Goal: Leave review/rating: Leave review/rating

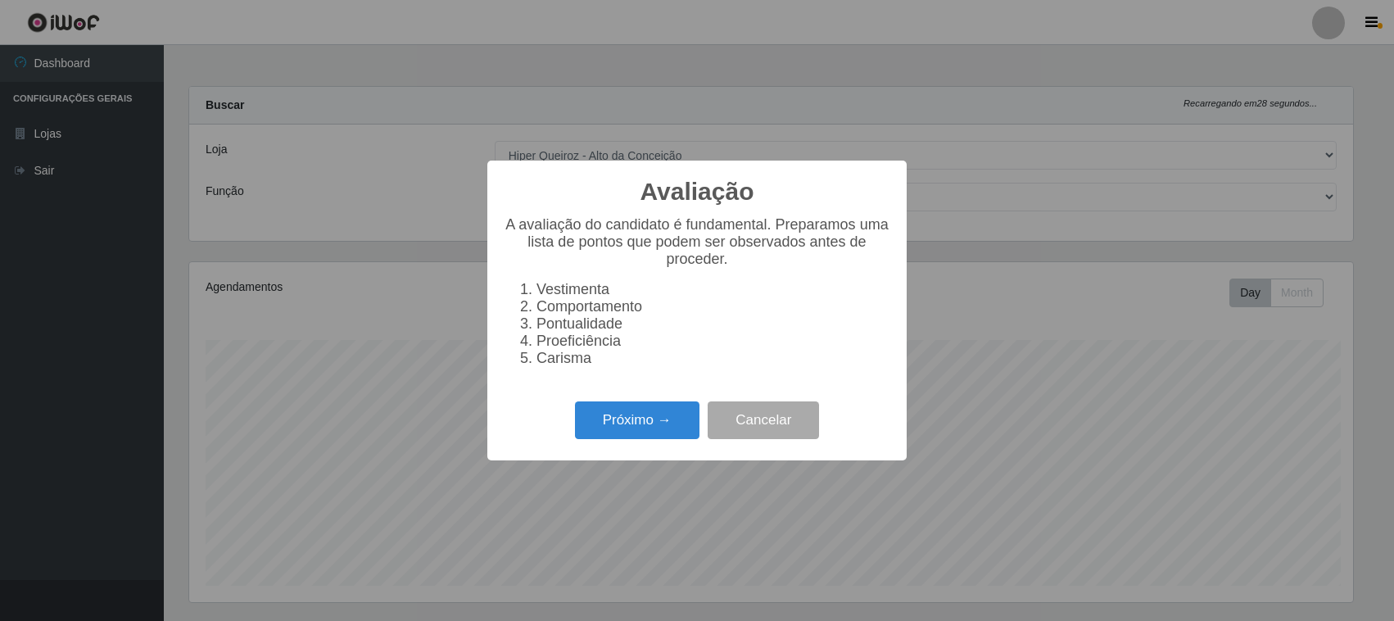
select select "515"
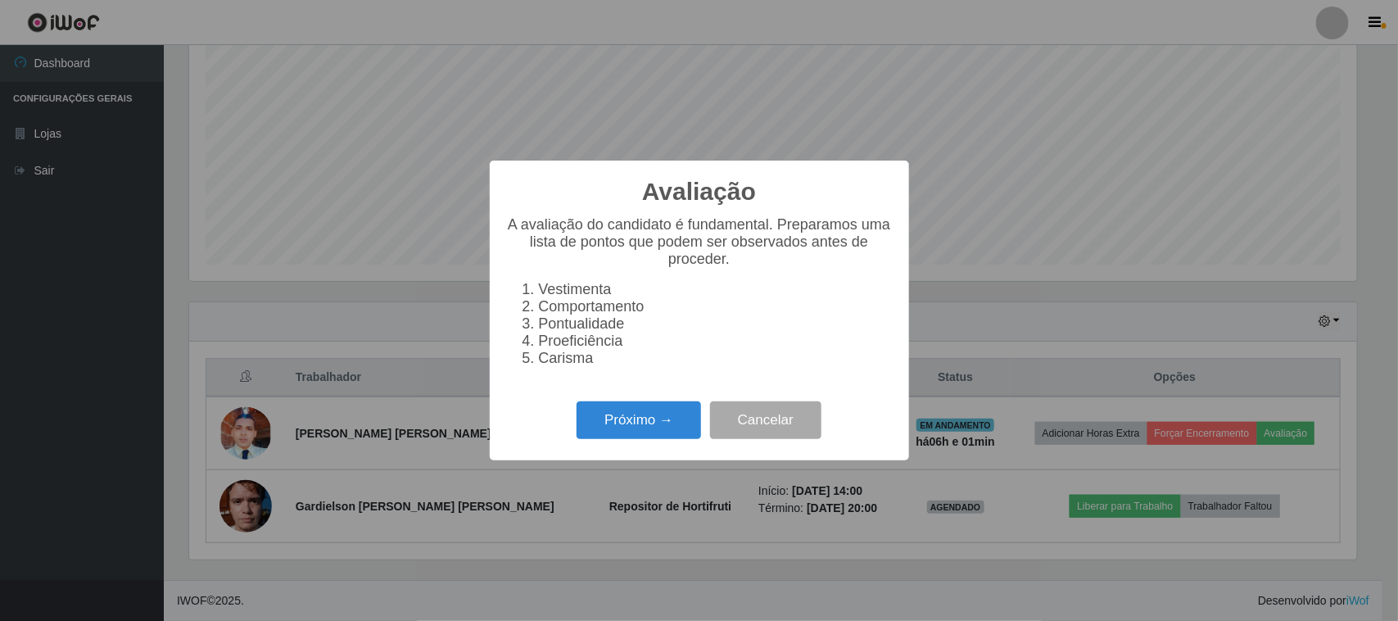
scroll to position [341, 1168]
click at [657, 440] on button "Próximo →" at bounding box center [639, 420] width 125 height 39
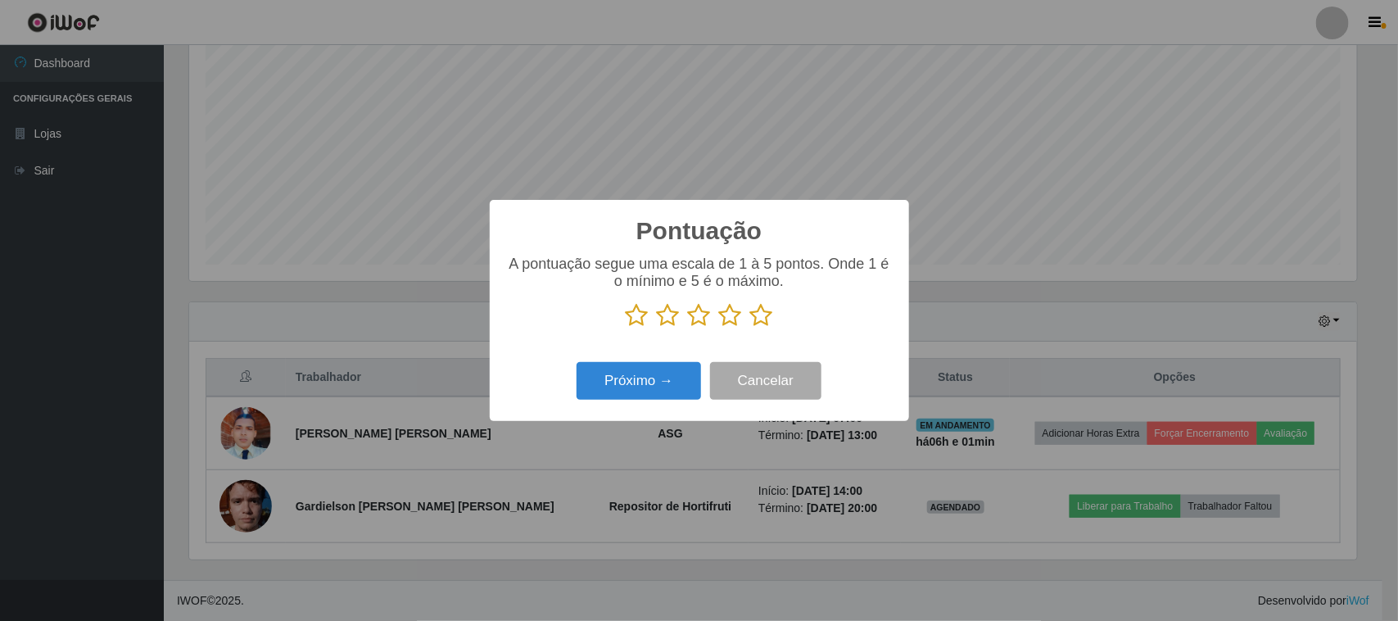
scroll to position [818823, 817994]
click at [768, 324] on icon at bounding box center [761, 315] width 23 height 25
click at [750, 328] on input "radio" at bounding box center [750, 328] width 0 height 0
click at [625, 392] on button "Próximo →" at bounding box center [639, 381] width 125 height 39
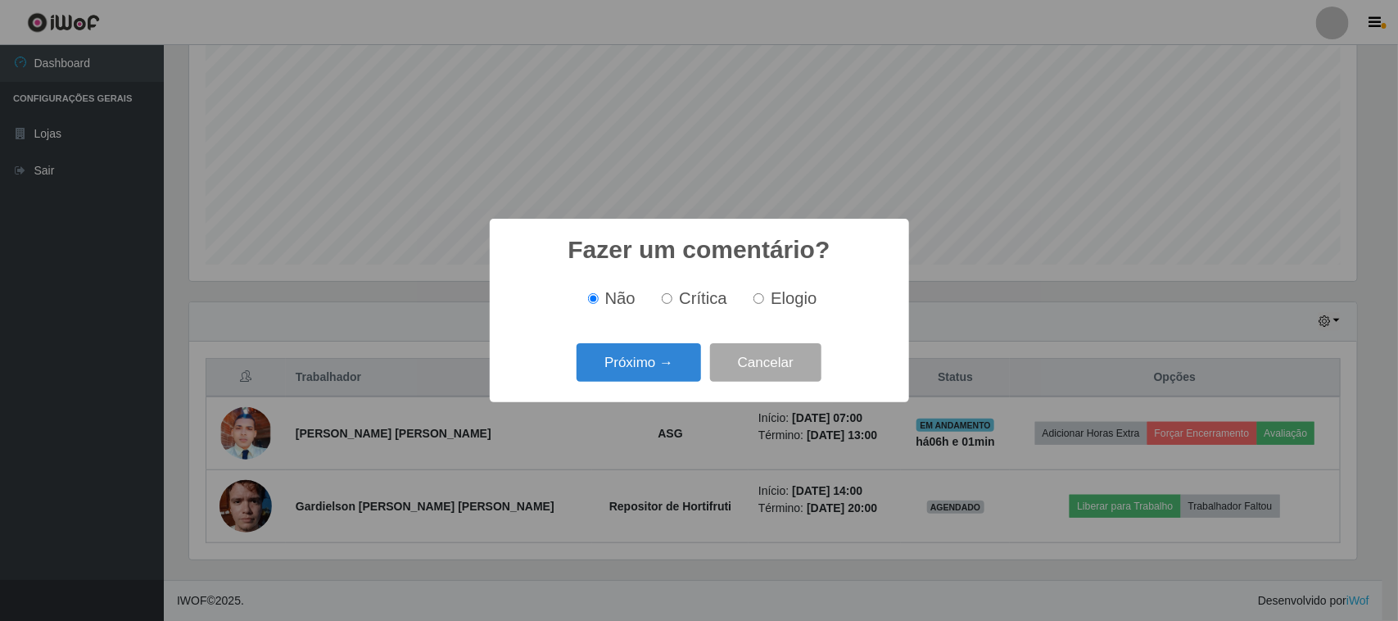
click at [754, 300] on input "Elogio" at bounding box center [759, 298] width 11 height 11
radio input "true"
click at [610, 366] on button "Próximo →" at bounding box center [639, 362] width 125 height 39
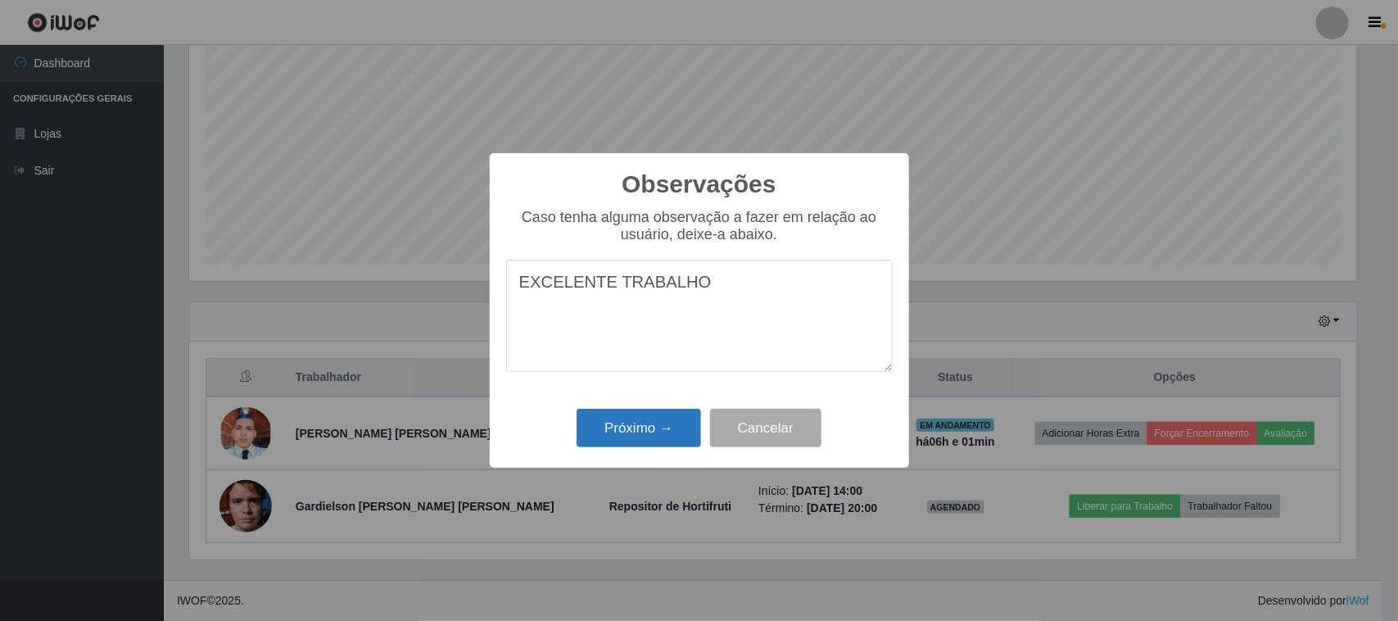
type textarea "EXCELENTE TRABALHO"
click at [668, 436] on button "Próximo →" at bounding box center [639, 428] width 125 height 39
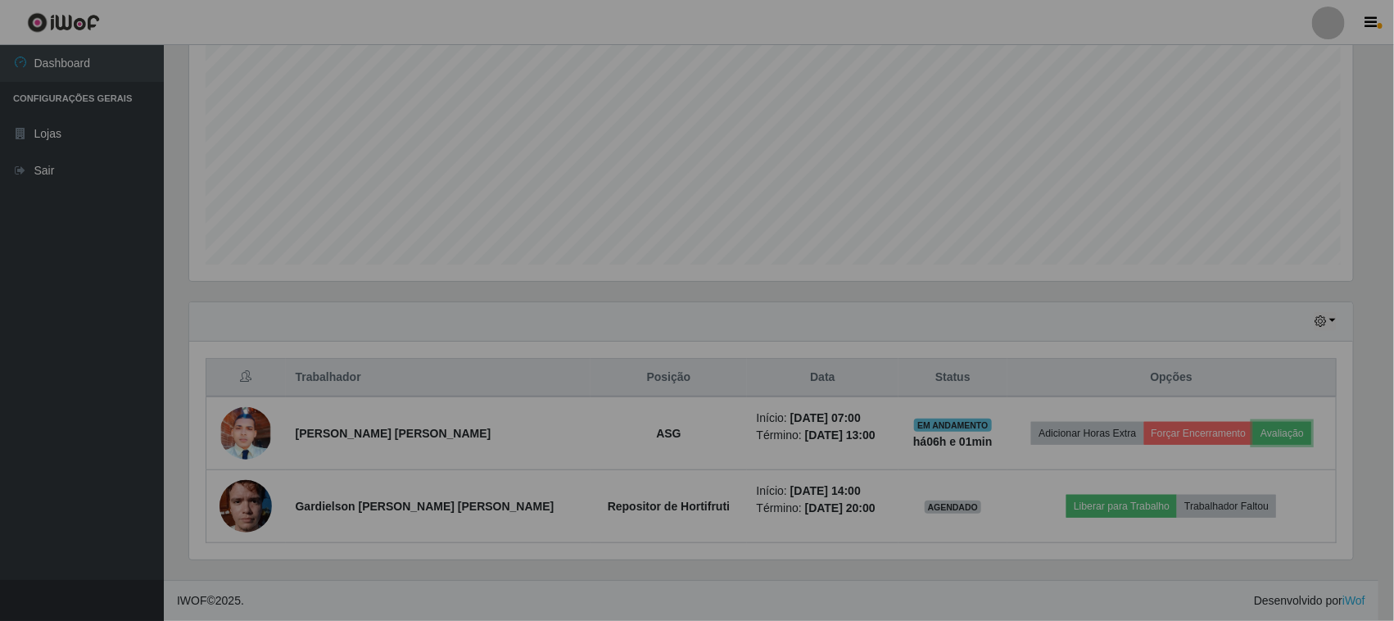
scroll to position [341, 1180]
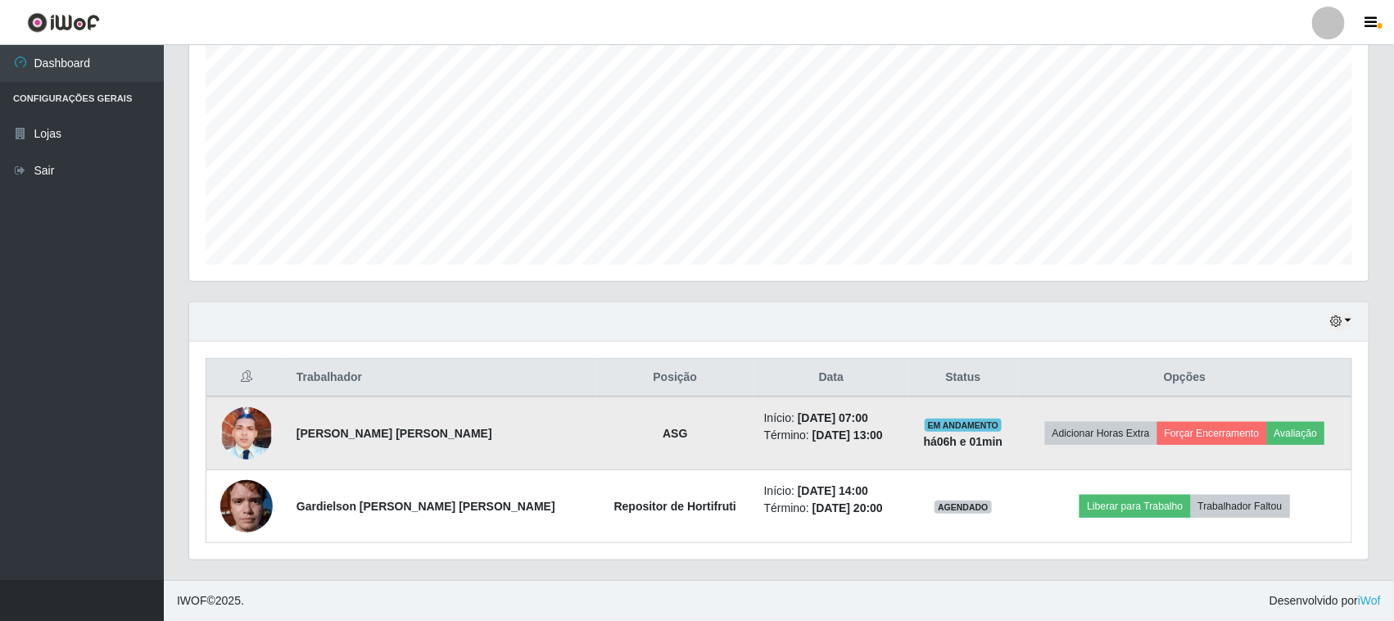
click at [1246, 460] on td "Adicionar Horas Extra Forçar Encerramento Avaliação" at bounding box center [1184, 433] width 333 height 74
click at [1189, 431] on button "Forçar Encerramento" at bounding box center [1212, 433] width 110 height 23
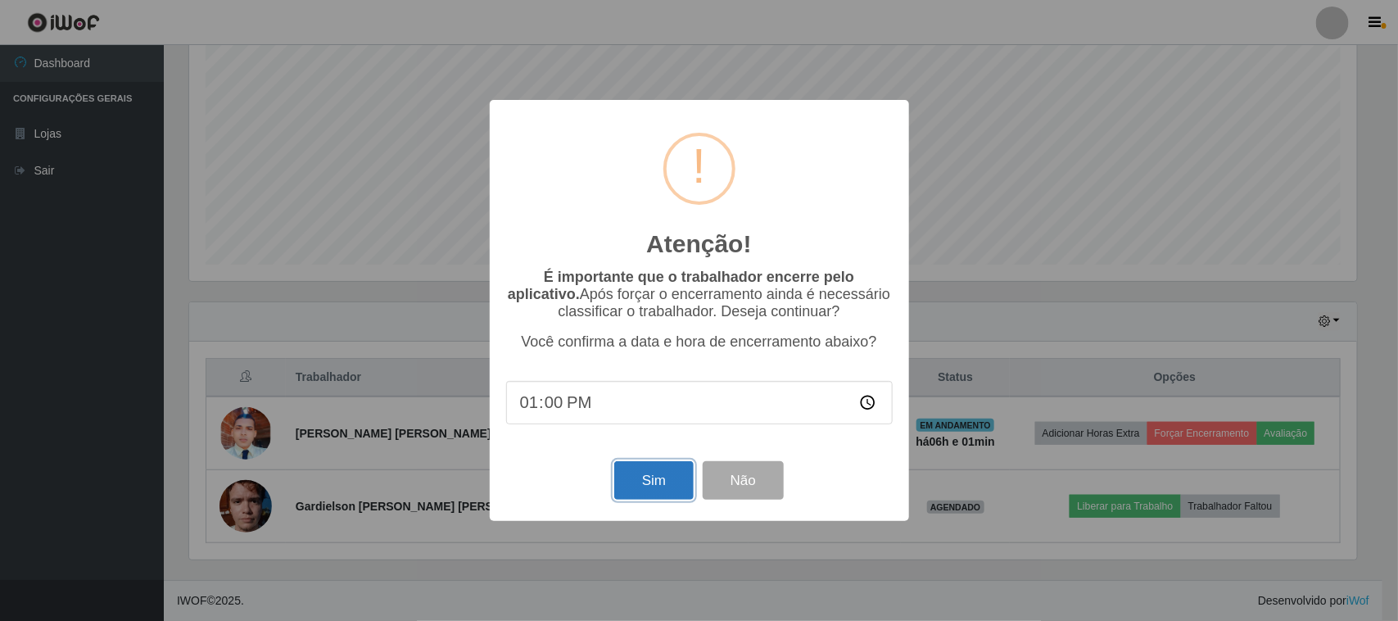
click at [648, 476] on button "Sim" at bounding box center [653, 480] width 79 height 39
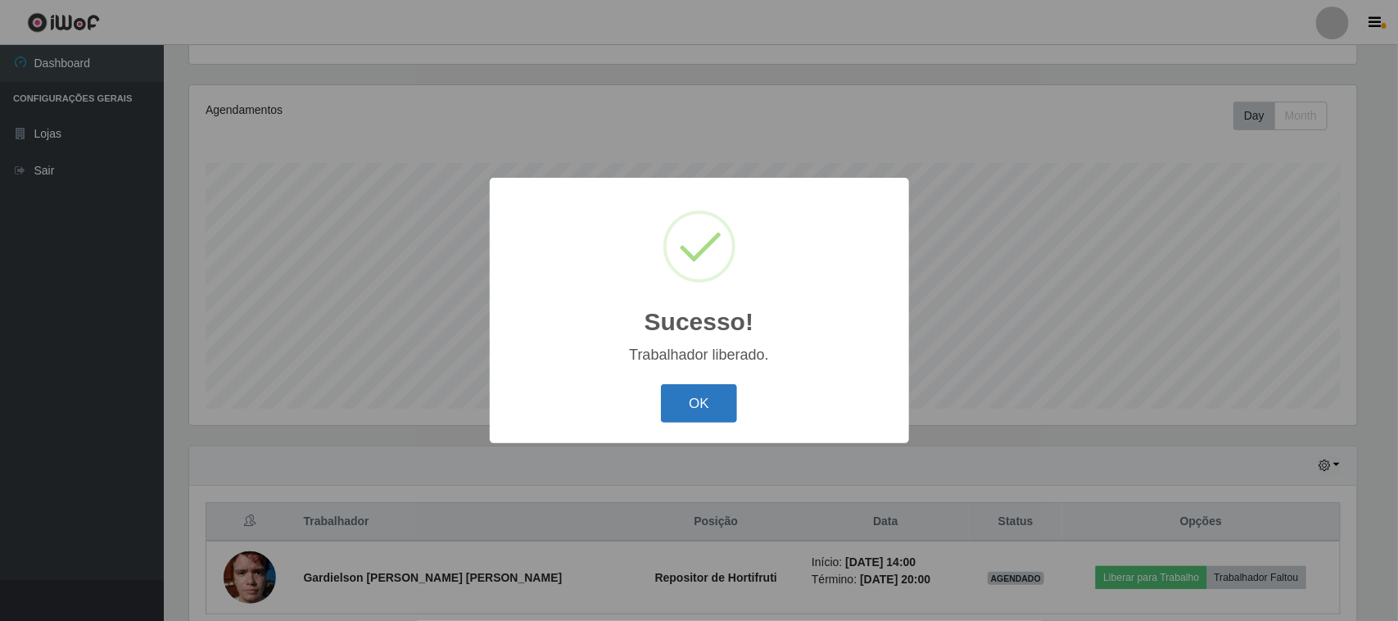
click at [680, 407] on button "OK" at bounding box center [699, 403] width 76 height 39
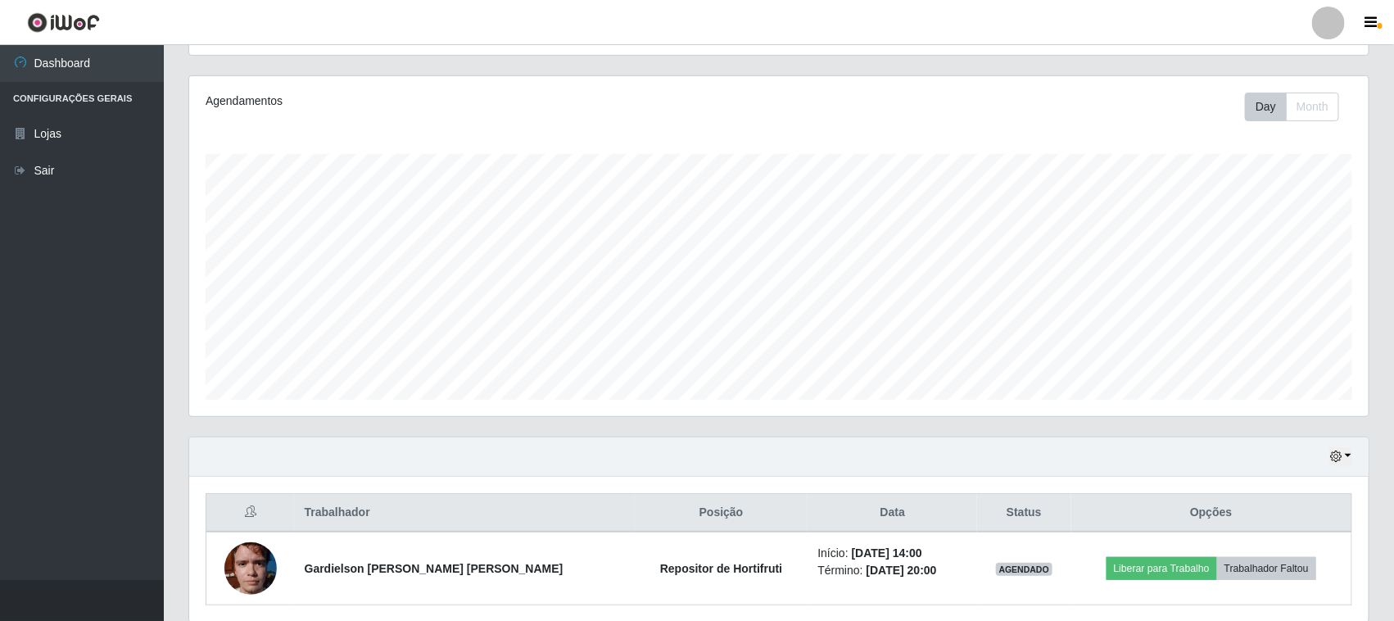
scroll to position [250, 0]
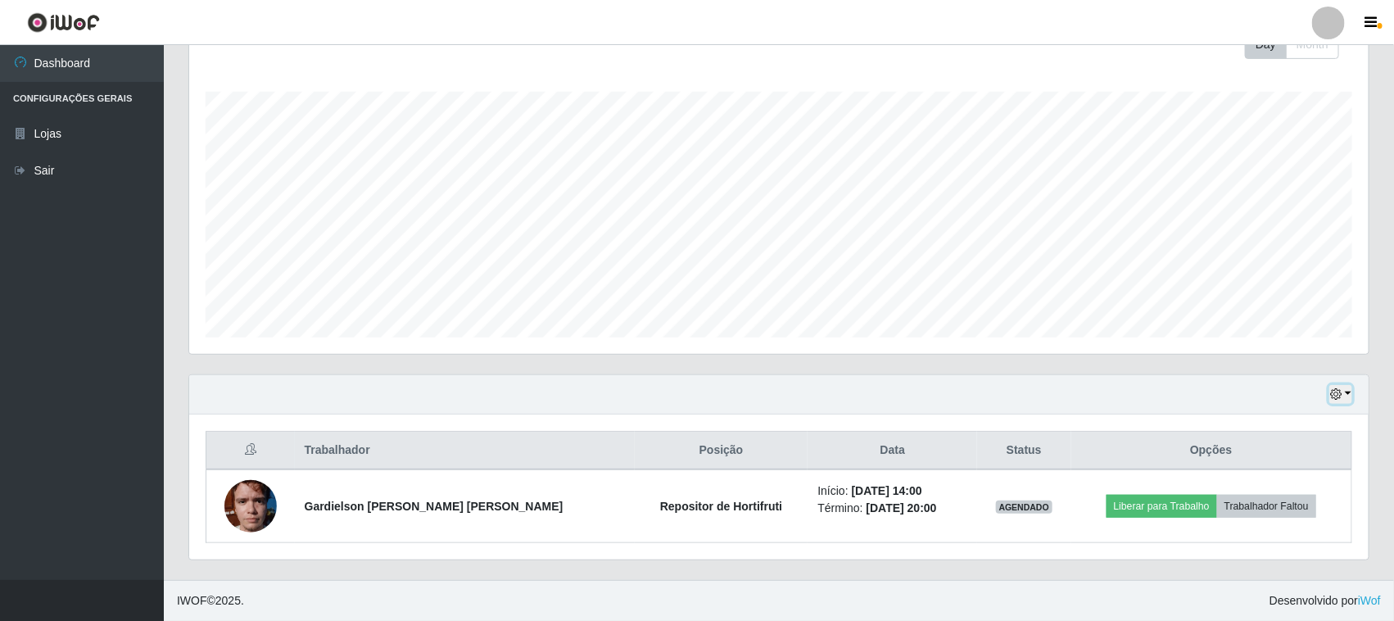
click at [1348, 392] on button "button" at bounding box center [1341, 394] width 23 height 19
click at [1263, 304] on button "3 dias" at bounding box center [1285, 298] width 129 height 34
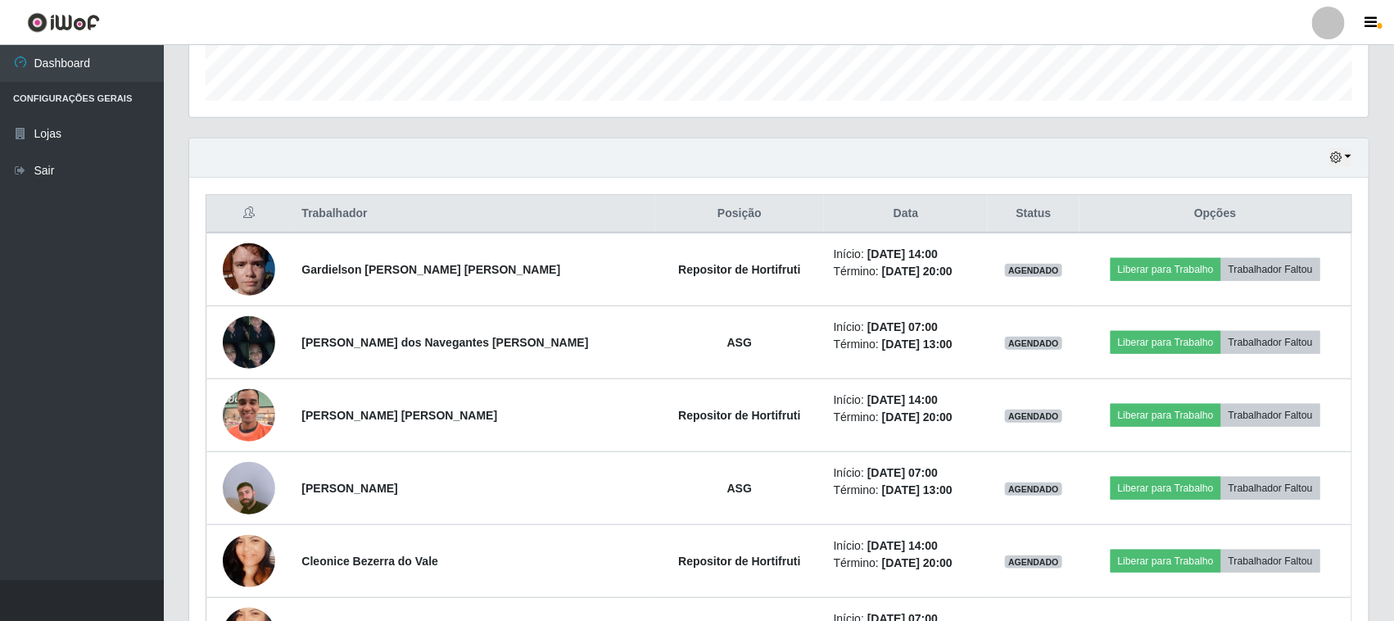
scroll to position [483, 0]
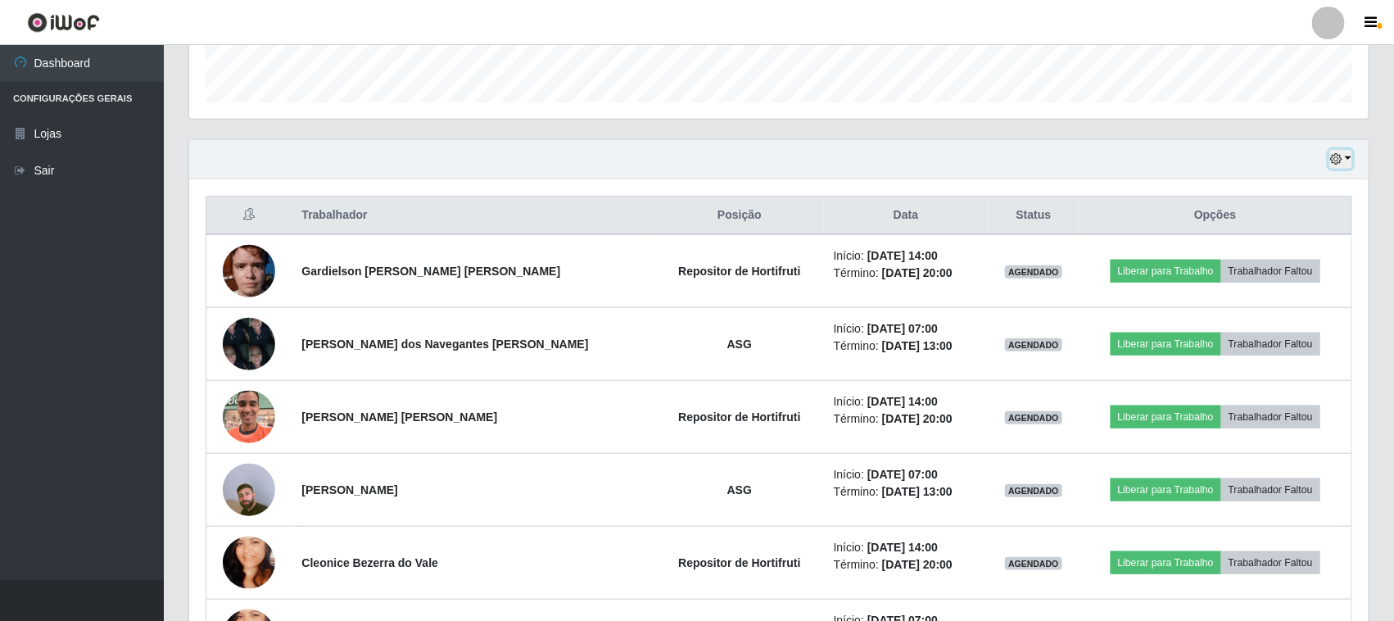
click at [1336, 169] on button "button" at bounding box center [1341, 159] width 23 height 19
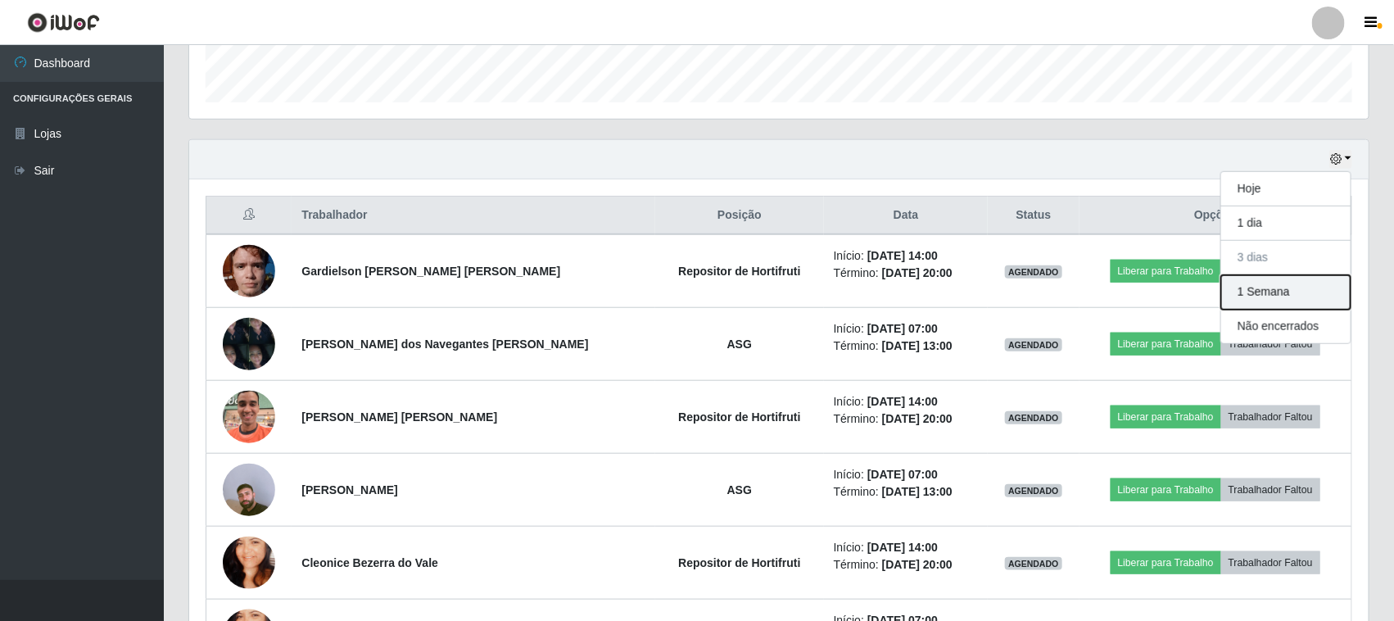
click at [1262, 300] on button "1 Semana" at bounding box center [1285, 292] width 129 height 34
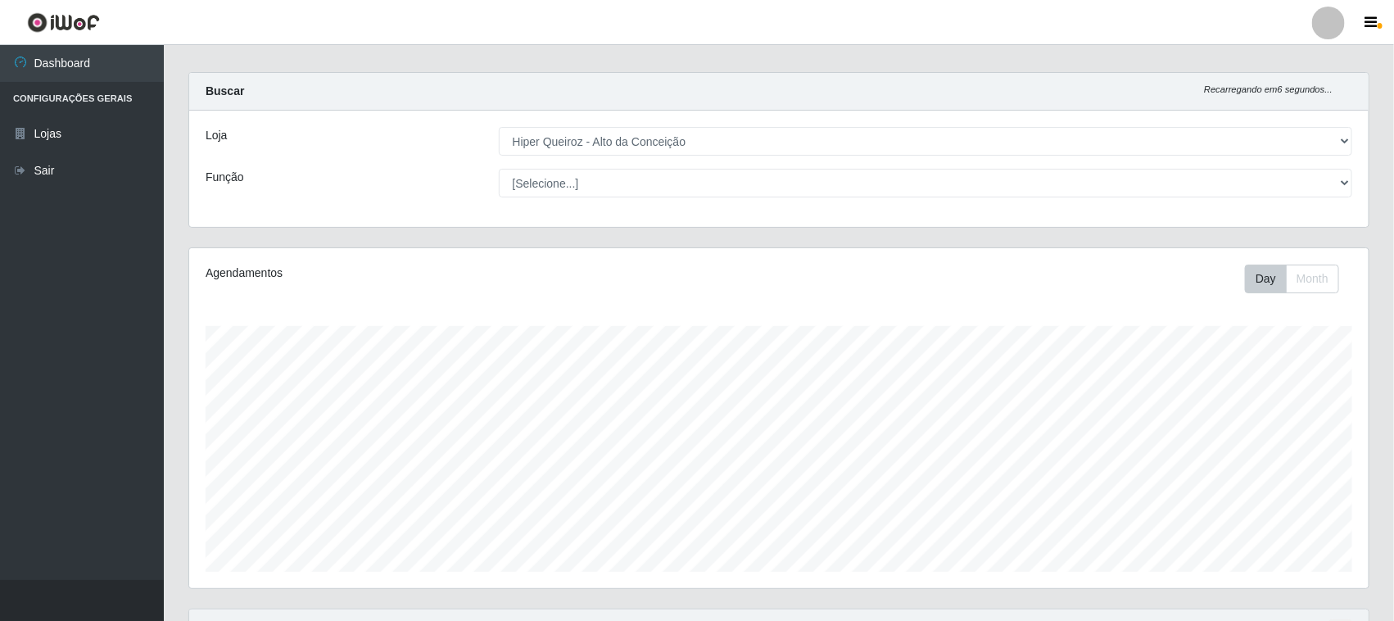
scroll to position [0, 0]
